Goal: Book appointment/travel/reservation

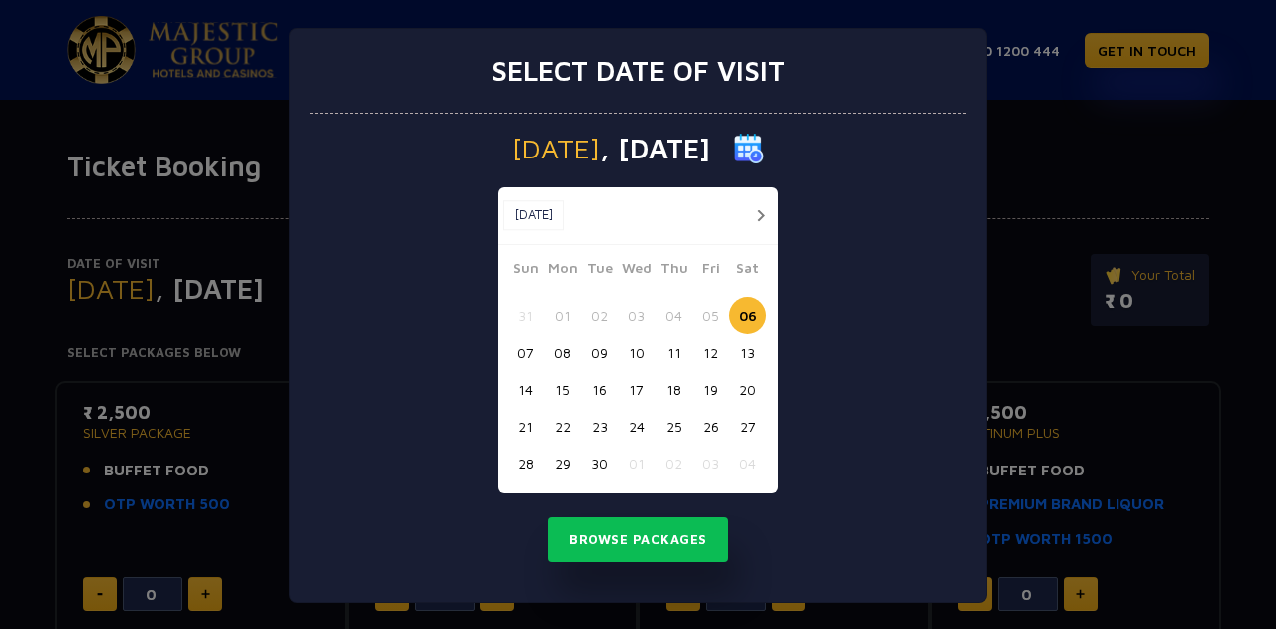
click at [698, 388] on button "19" at bounding box center [710, 389] width 37 height 37
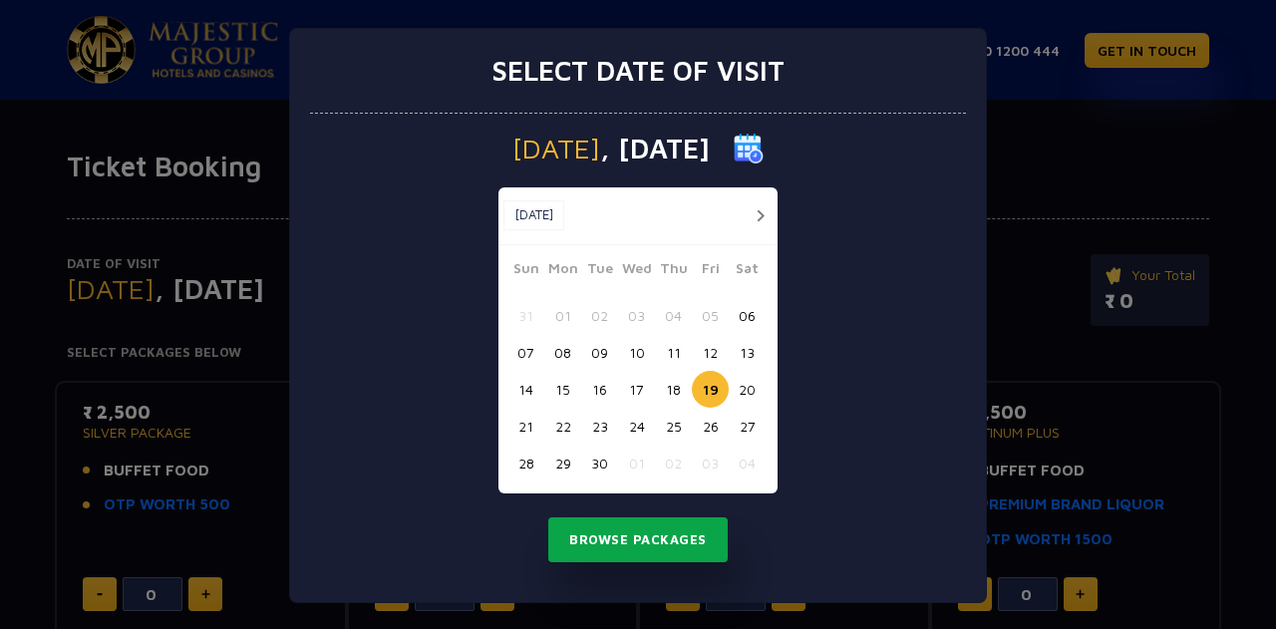
click at [637, 532] on button "Browse Packages" at bounding box center [637, 540] width 179 height 46
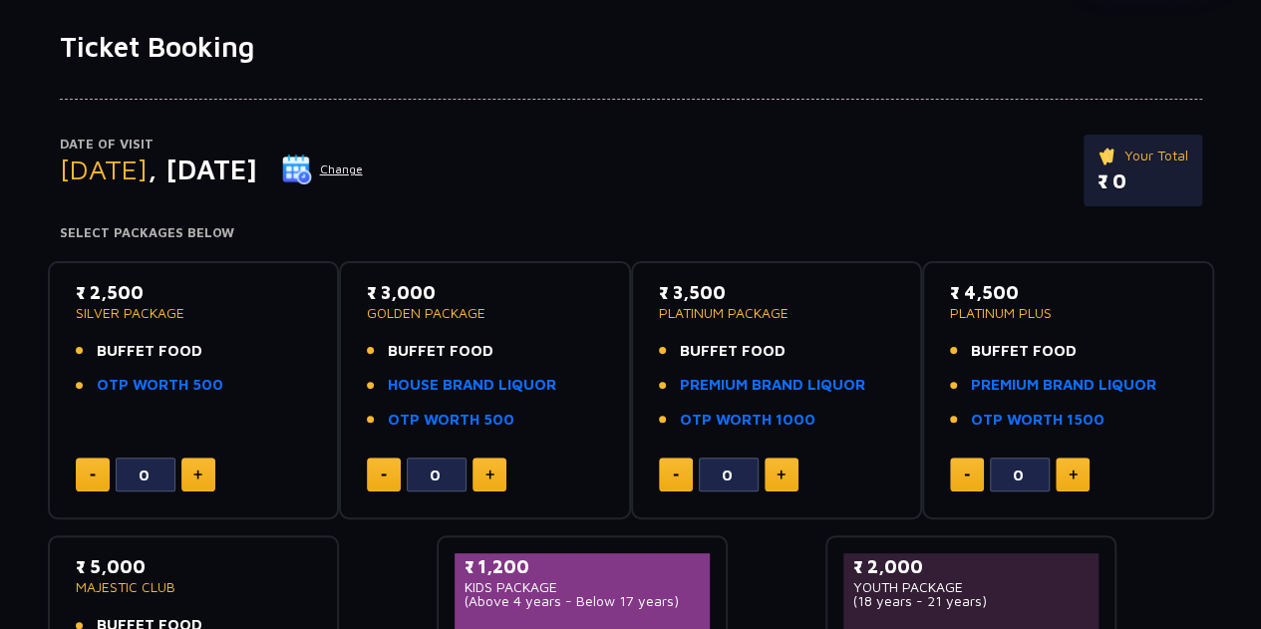
scroll to position [132, 0]
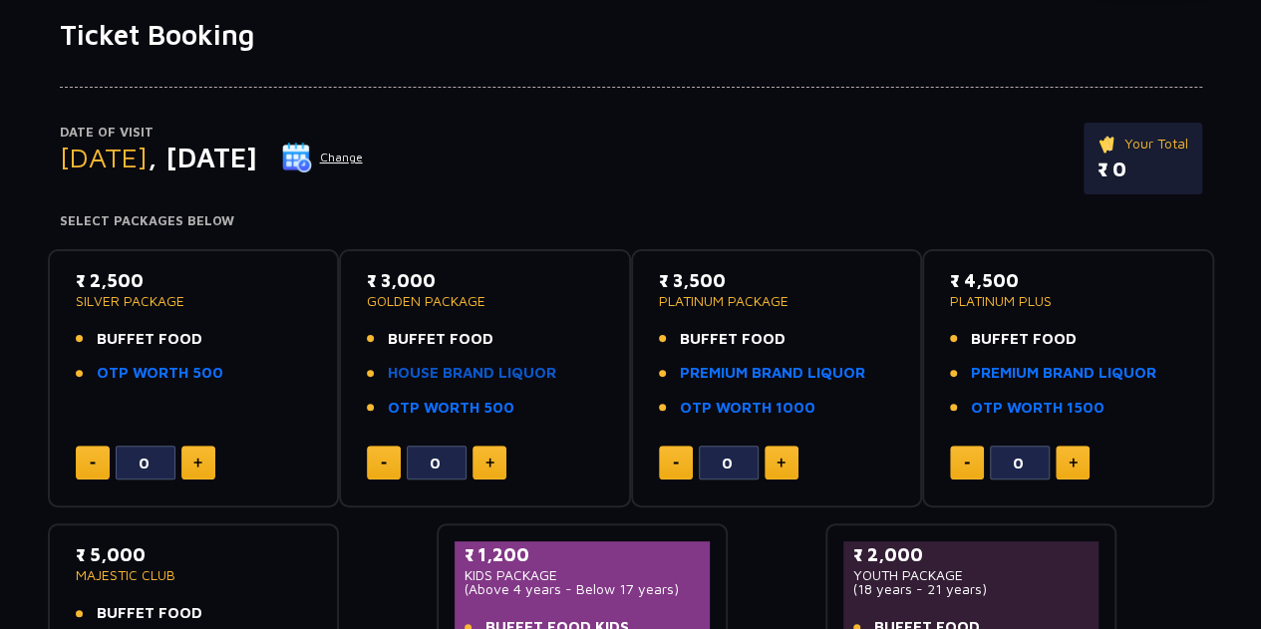
click at [433, 368] on link "HOUSE BRAND LIQUOR" at bounding box center [472, 373] width 168 height 23
click at [191, 464] on button at bounding box center [198, 463] width 34 height 34
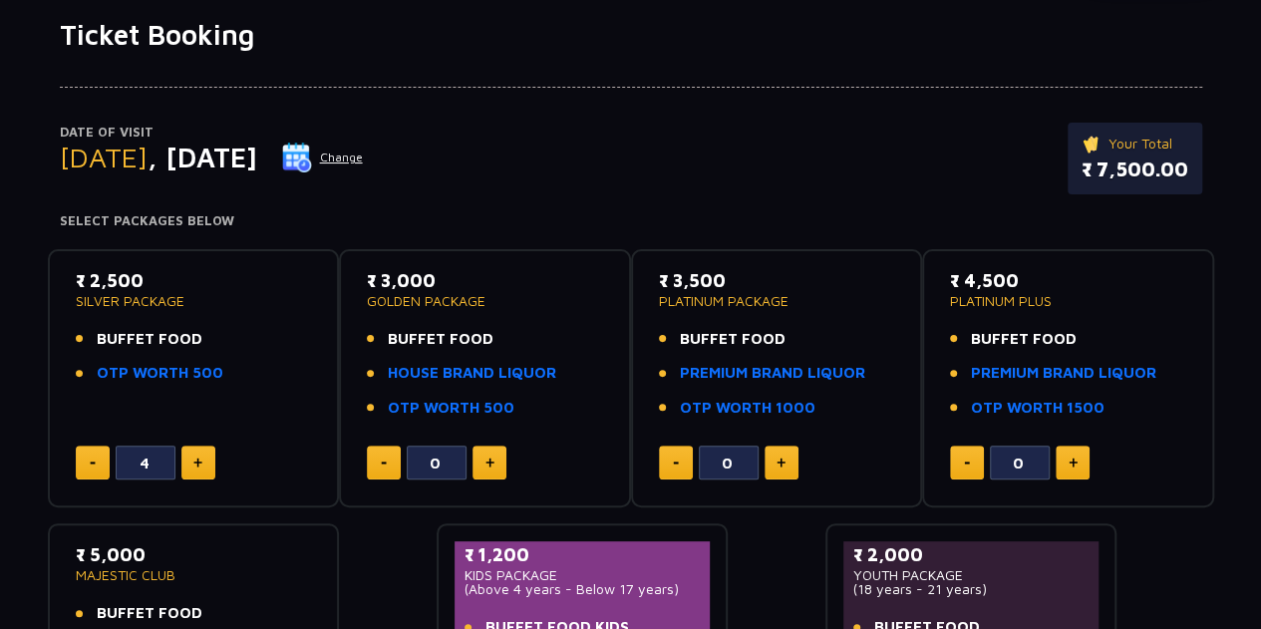
click at [191, 464] on button at bounding box center [198, 463] width 34 height 34
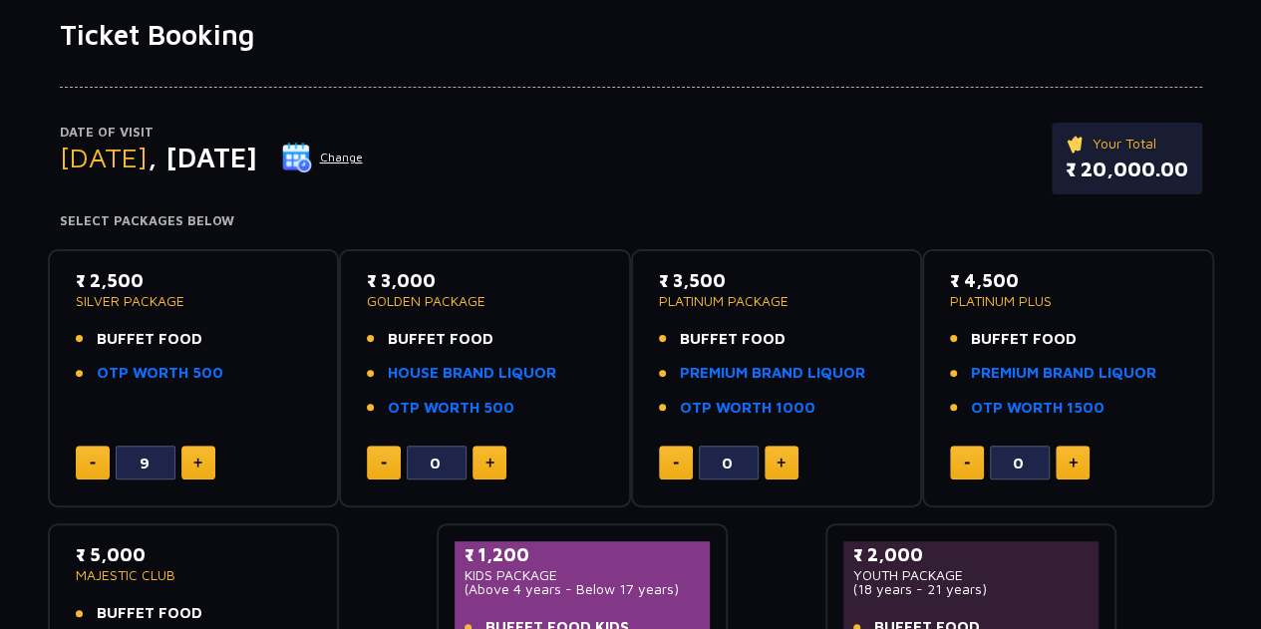
click at [191, 464] on button at bounding box center [198, 463] width 34 height 34
click at [89, 468] on button at bounding box center [93, 463] width 34 height 34
type input "10"
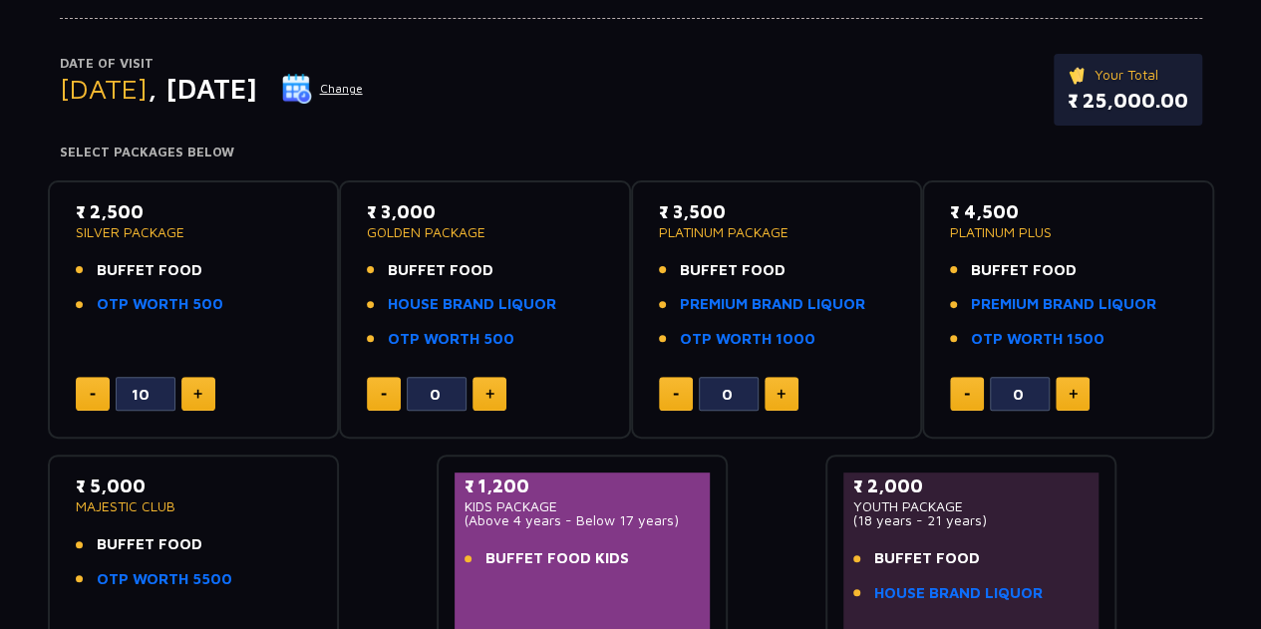
scroll to position [0, 0]
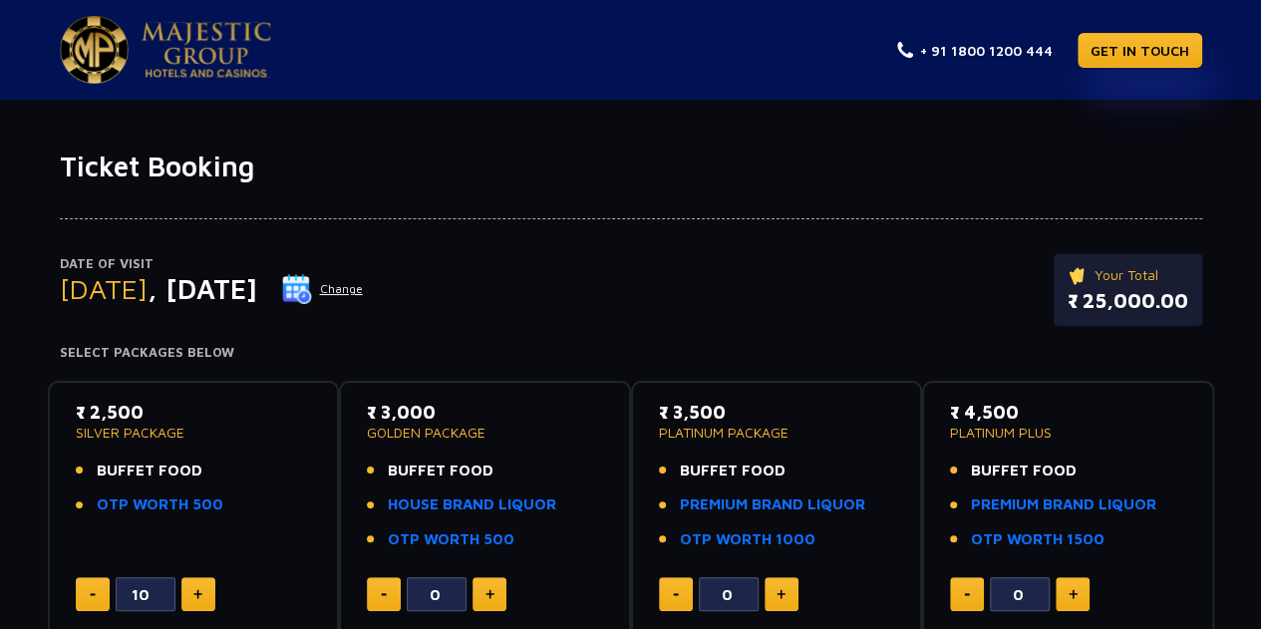
click at [220, 58] on img at bounding box center [207, 50] width 130 height 56
